Goal: Communication & Community: Answer question/provide support

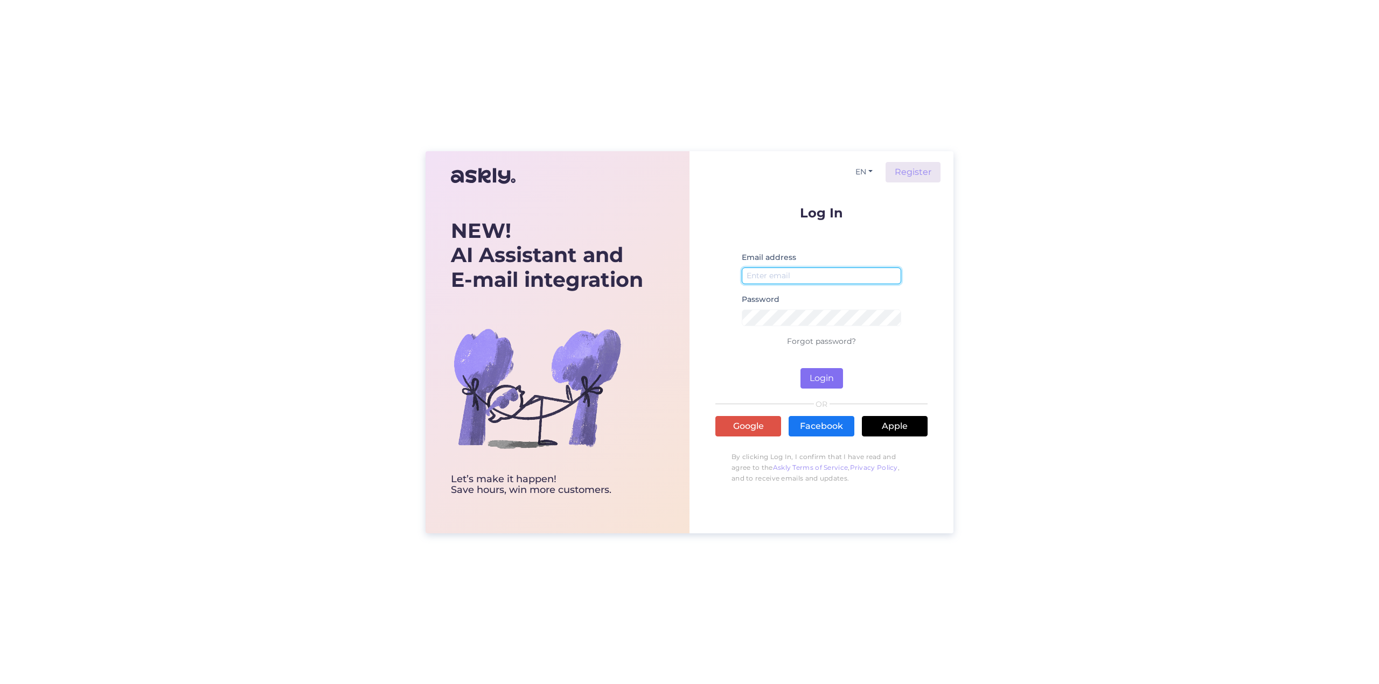
type input "[EMAIL_ADDRESS][DOMAIN_NAME]"
click at [814, 375] on button "Login" at bounding box center [821, 378] width 43 height 20
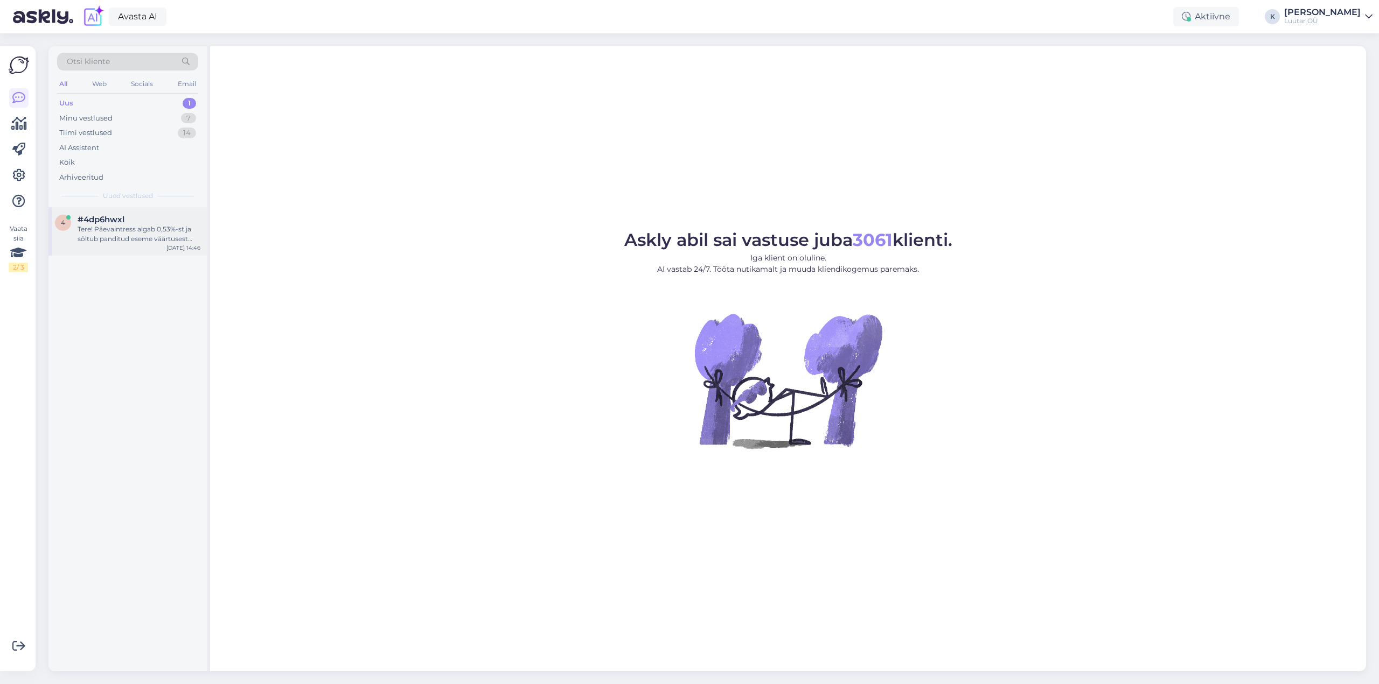
click at [103, 236] on div "Tere! Päevaintress algab 0,53%-st ja sõltub panditud eseme väärtusest ning laen…" at bounding box center [139, 234] width 123 height 19
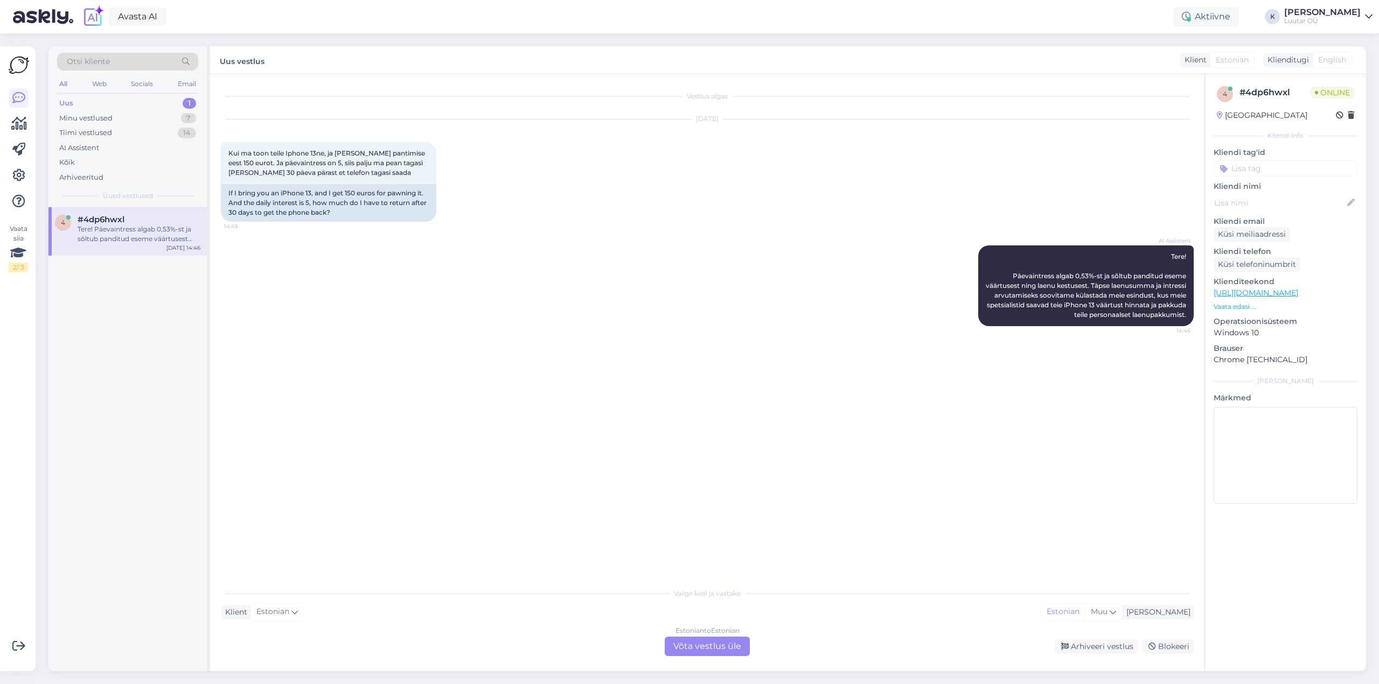
click at [699, 648] on div "Estonian to Estonian Võta vestlus üle" at bounding box center [707, 646] width 85 height 19
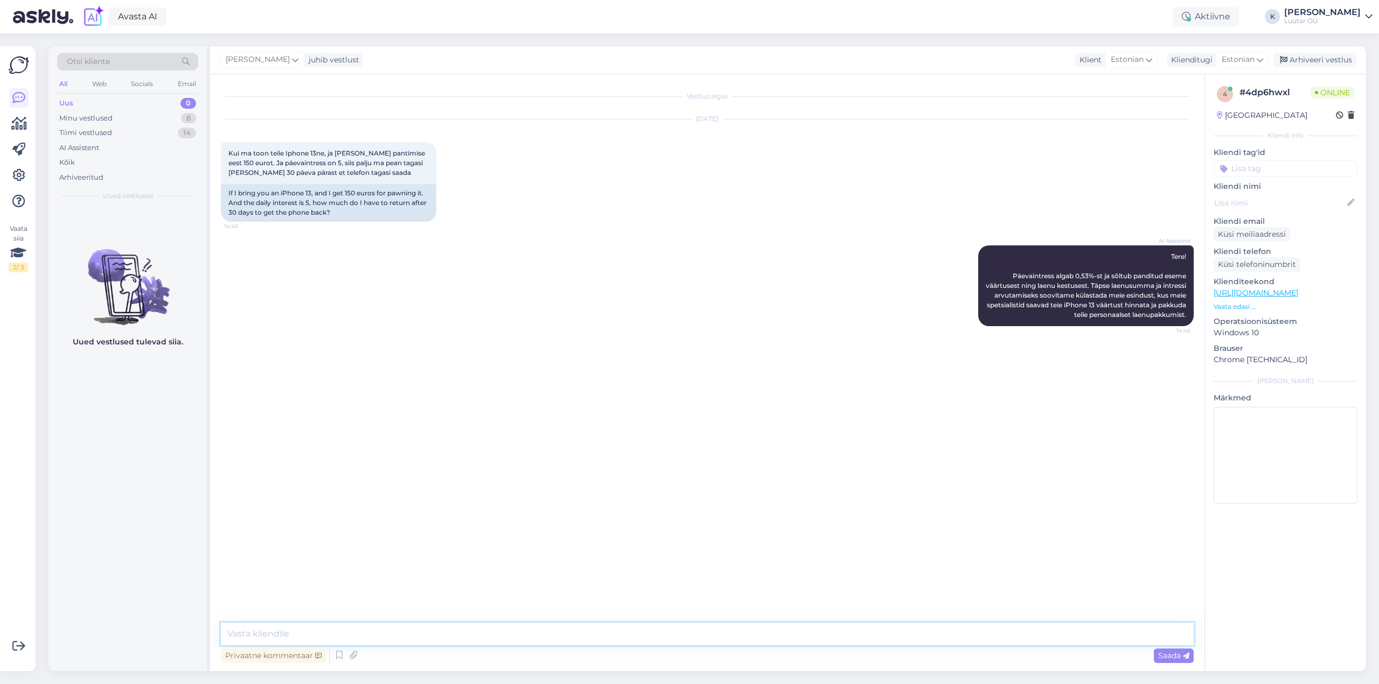
click at [607, 632] on textarea at bounding box center [707, 634] width 973 height 23
type textarea "Tere!"
type textarea "päeva intress ei saa kindlasti 5 olla"
click at [616, 632] on textarea at bounding box center [707, 634] width 973 height 23
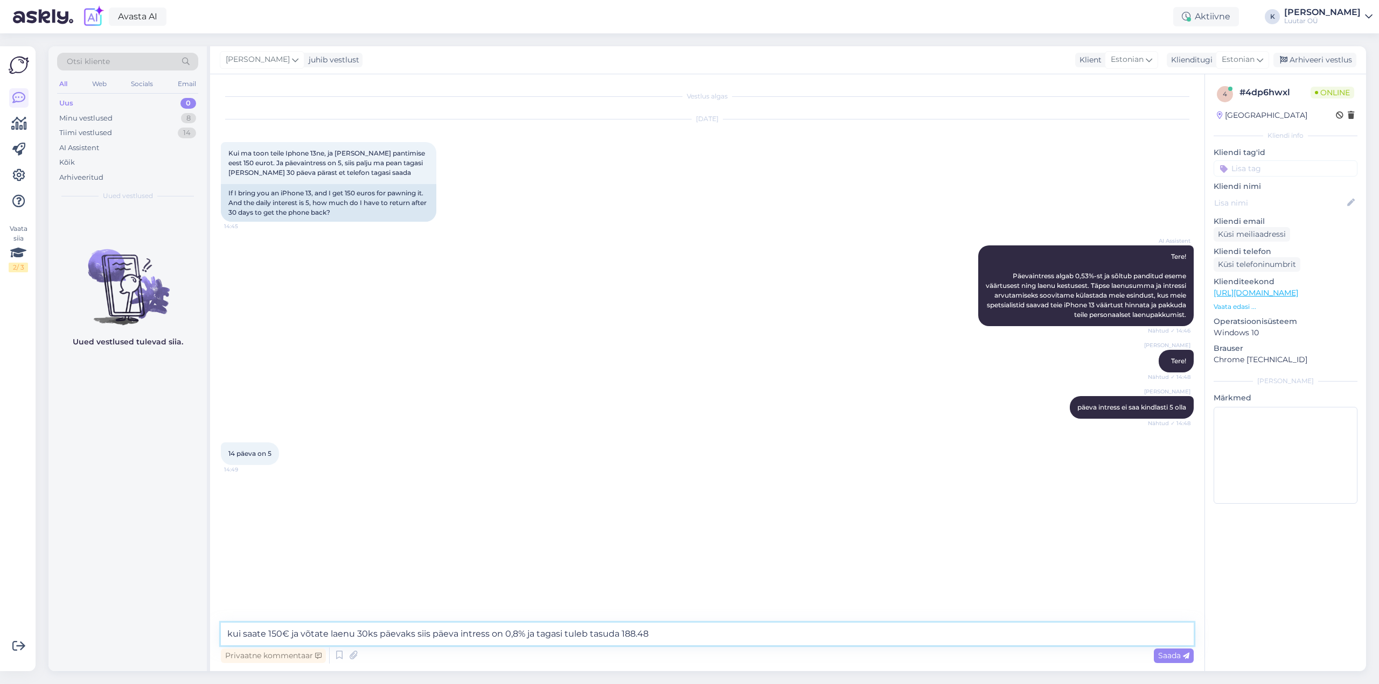
type textarea "kui saate 150€ ja võtate laenu 30ks päevaks siis päeva intress on 0,8% ja tagas…"
type textarea "14 päeva pole ka 5€. 5€ võis olla ainult esimene kord, kui tehti uue kliendiga …"
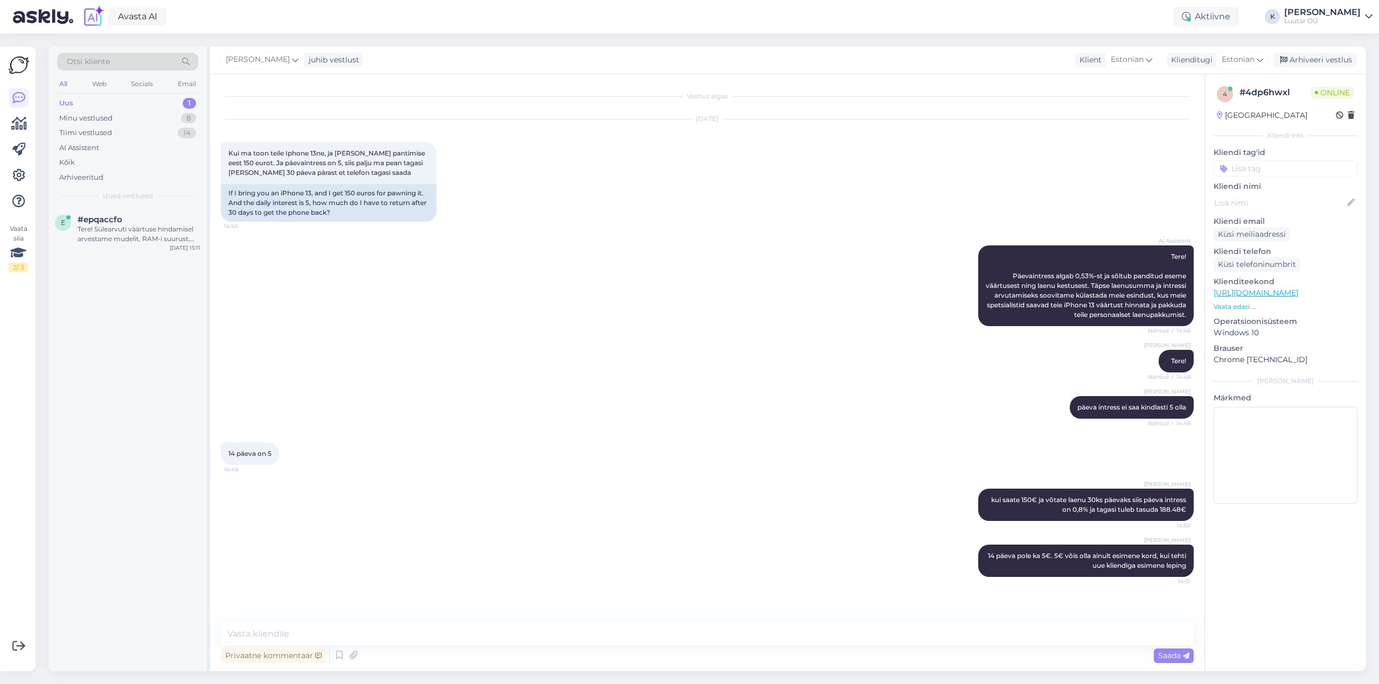
click at [64, 101] on div "Uus" at bounding box center [66, 103] width 14 height 11
click at [103, 228] on div "Tere! Sülearvuti väärtuse hindamisel arvestame mudelit, RAM-i suurust, kõvakett…" at bounding box center [139, 234] width 123 height 19
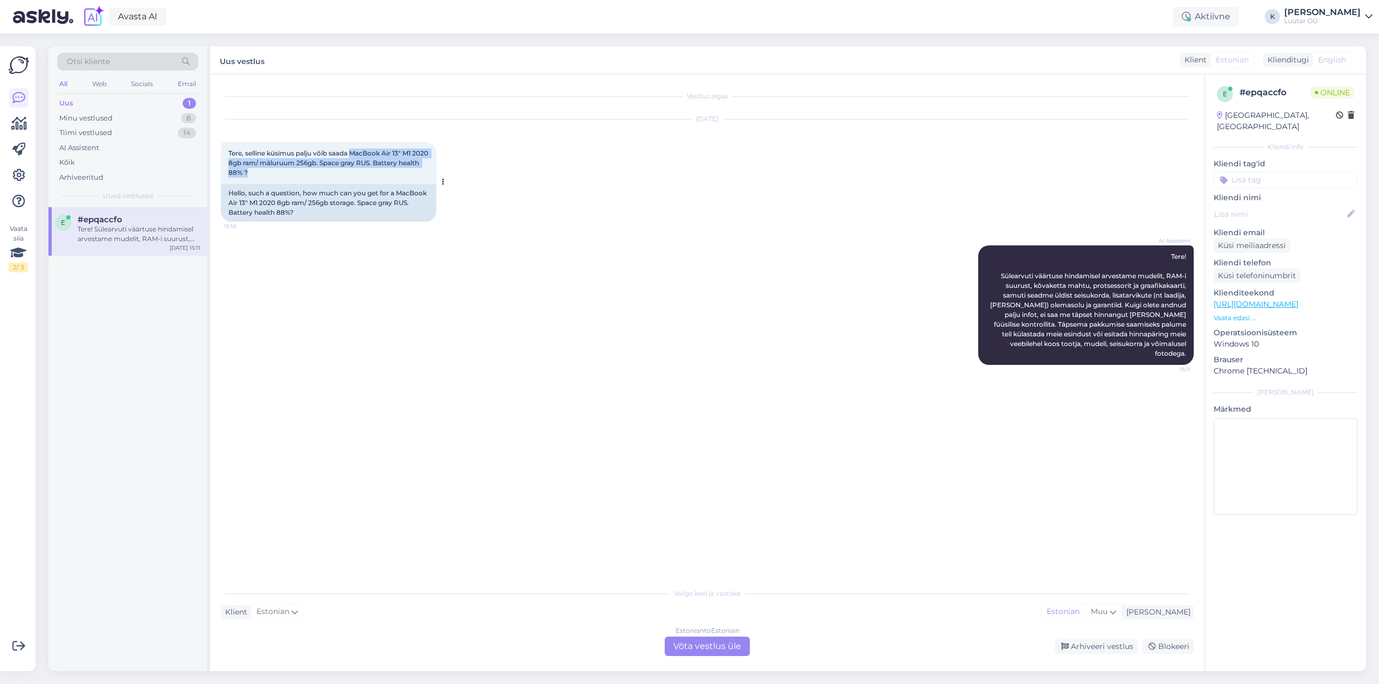
drag, startPoint x: 353, startPoint y: 151, endPoint x: 387, endPoint y: 170, distance: 38.3
click at [387, 170] on div "Tere, selline küsimus palju võib saada MacBook Air 13" M1 2020 8gb ram/ mäluruu…" at bounding box center [328, 163] width 215 height 42
copy span "MacBook Air 13" M1 2020 8gb ram/ mäluruum 256gb. Space gray RUS. Battery health…"
click at [703, 646] on div "Estonian to Estonian Võta vestlus üle" at bounding box center [707, 646] width 85 height 19
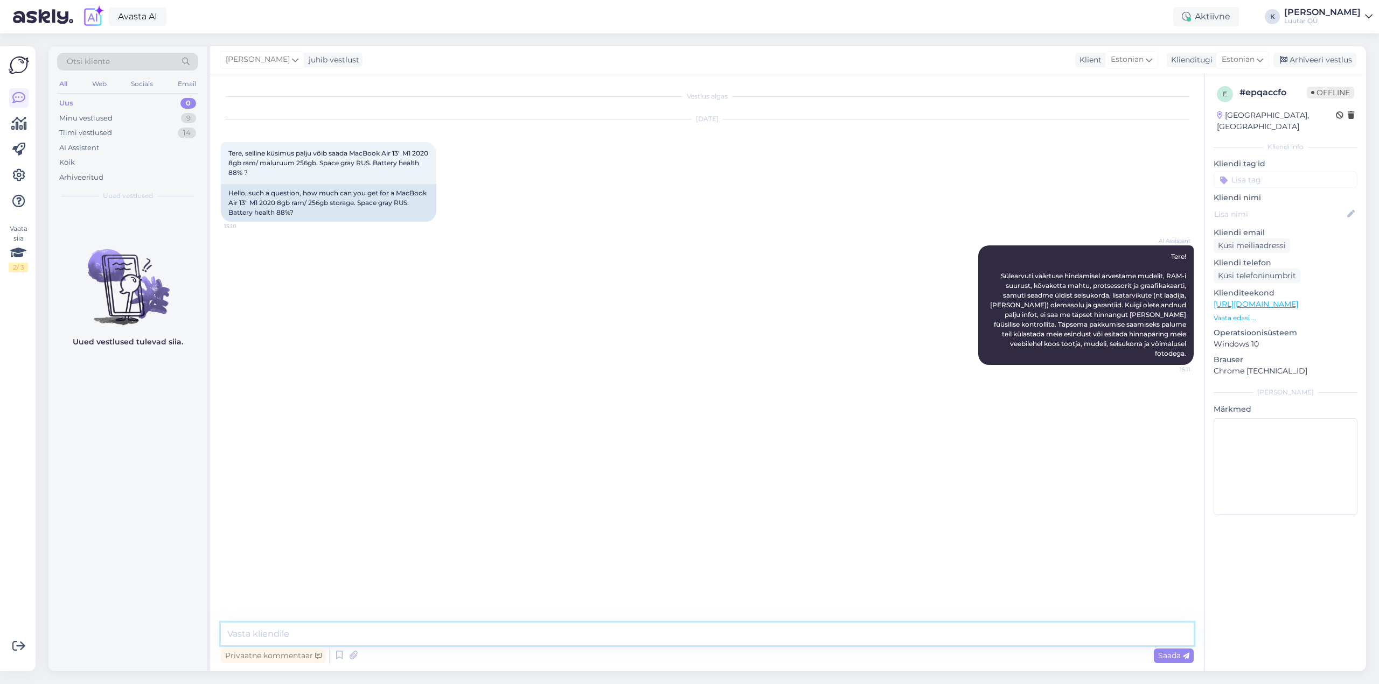
click at [675, 639] on textarea at bounding box center [707, 634] width 973 height 23
type textarea "Tere! Saame pakkuda kuni 200€"
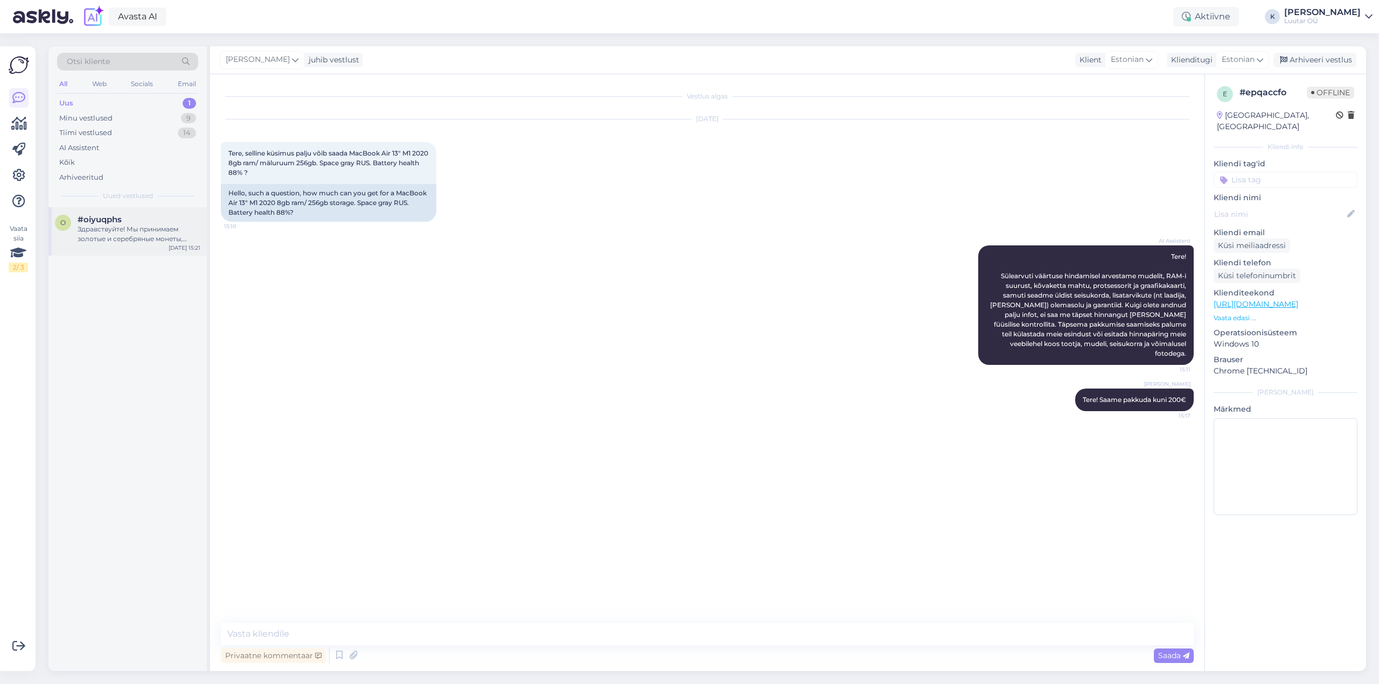
click at [121, 227] on div "Здравствуйте! Мы принимаем золотые и серебряные монеты, оценивая их по весу и с…" at bounding box center [139, 234] width 123 height 19
